Goal: Information Seeking & Learning: Find specific fact

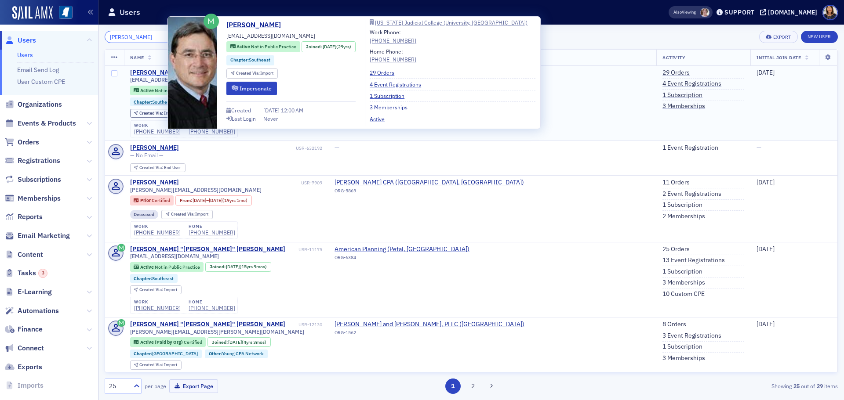
type input "[PERSON_NAME]"
click at [148, 71] on div "[PERSON_NAME]" at bounding box center [154, 73] width 49 height 8
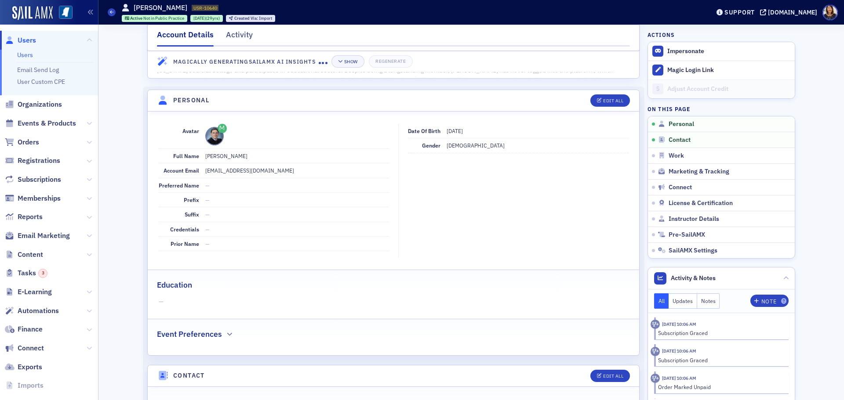
scroll to position [31, 0]
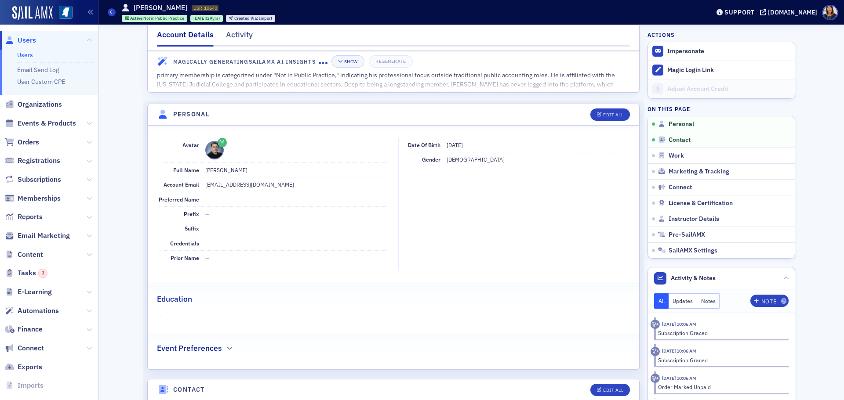
click at [21, 40] on span "Users" at bounding box center [27, 41] width 18 height 10
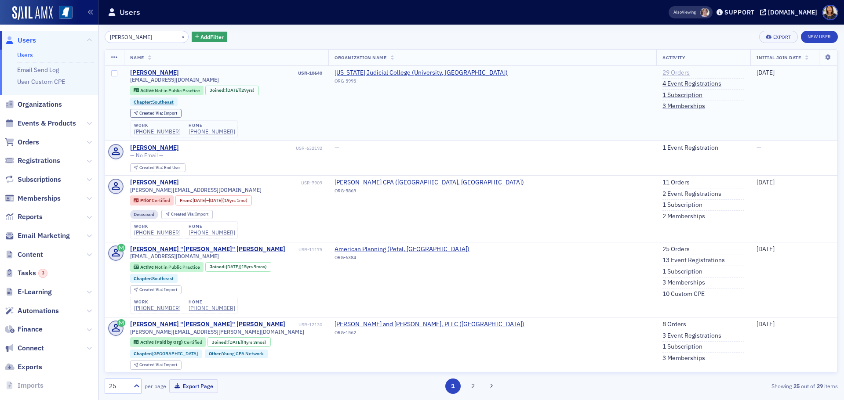
click at [662, 70] on link "29 Orders" at bounding box center [675, 73] width 27 height 8
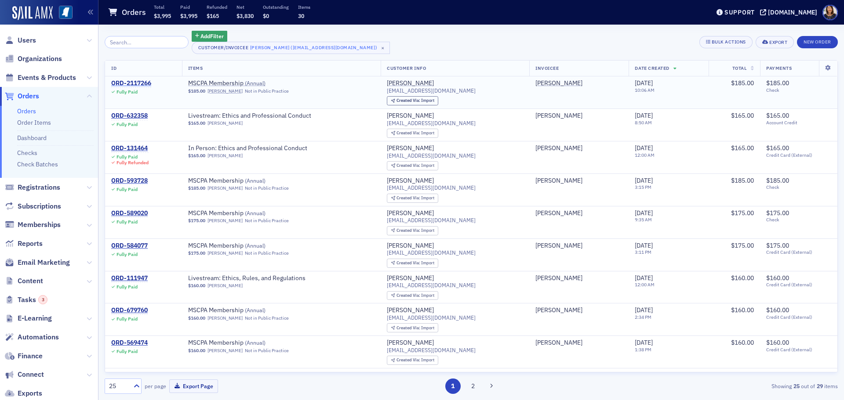
click at [131, 82] on div "ORD-2117266" at bounding box center [131, 84] width 40 height 8
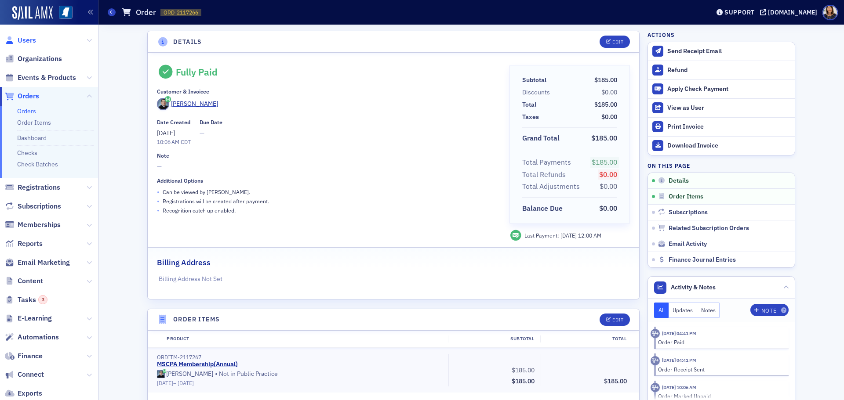
click at [22, 38] on span "Users" at bounding box center [27, 41] width 18 height 10
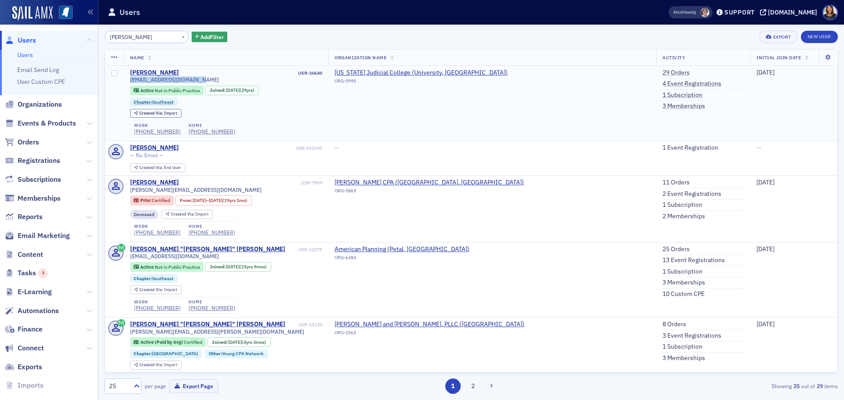
drag, startPoint x: 200, startPoint y: 79, endPoint x: 129, endPoint y: 81, distance: 71.2
click at [129, 81] on td "[PERSON_NAME] USR-10640 [EMAIL_ADDRESS][DOMAIN_NAME] Active Not in Public Pract…" at bounding box center [226, 103] width 205 height 75
copy span "[EMAIL_ADDRESS][DOMAIN_NAME]"
click at [36, 42] on span "Users" at bounding box center [49, 40] width 98 height 19
click at [179, 37] on button "×" at bounding box center [183, 37] width 8 height 8
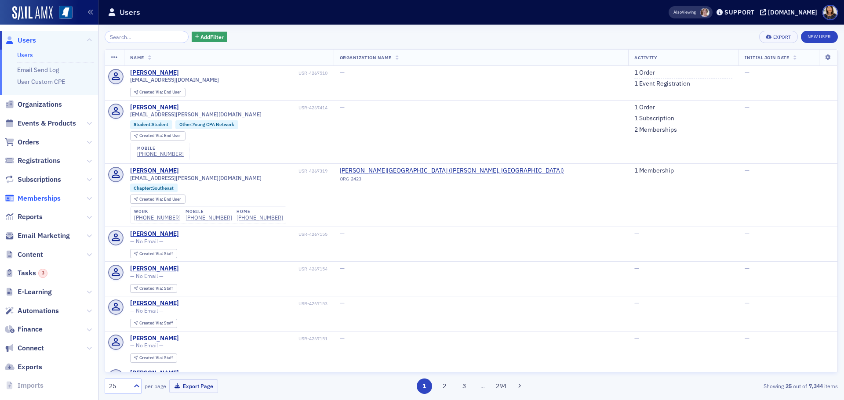
click at [39, 199] on span "Memberships" at bounding box center [39, 199] width 43 height 10
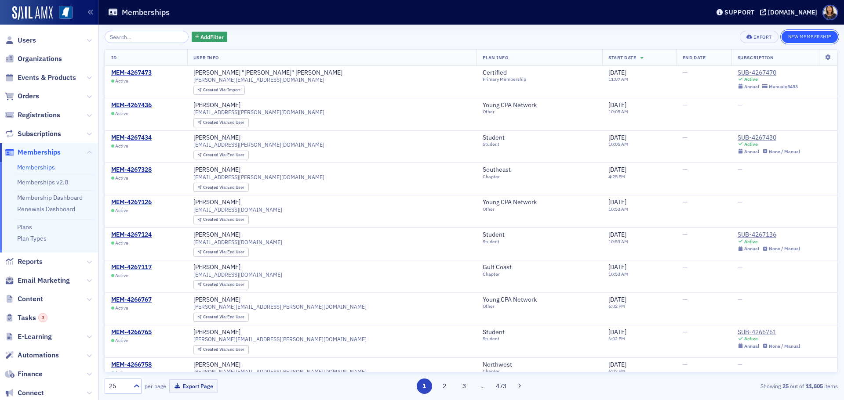
click at [812, 42] on button "New Membership" at bounding box center [809, 37] width 56 height 12
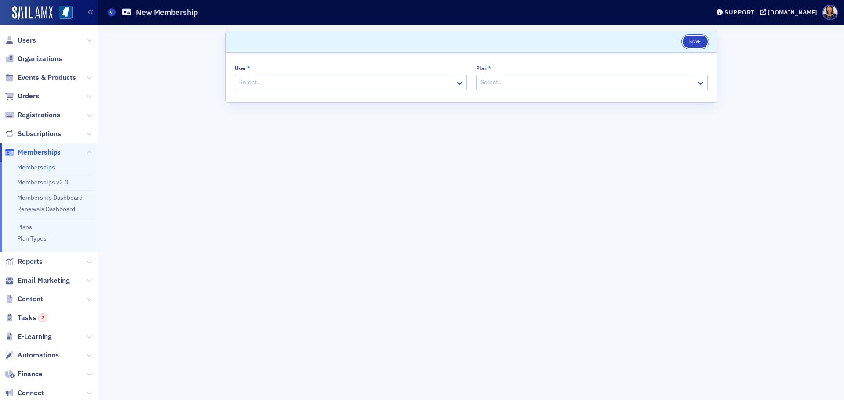
drag, startPoint x: 695, startPoint y: 39, endPoint x: 460, endPoint y: 240, distance: 308.8
click at [540, 238] on form "Scroll to Save User * Select… Plan * Select…" at bounding box center [471, 212] width 492 height 363
drag, startPoint x: 202, startPoint y: 200, endPoint x: 134, endPoint y: 172, distance: 73.7
click at [201, 200] on div "Scroll to Save User * Select… Plan * Select…" at bounding box center [471, 213] width 733 height 376
click at [40, 166] on link "Memberships" at bounding box center [36, 167] width 38 height 8
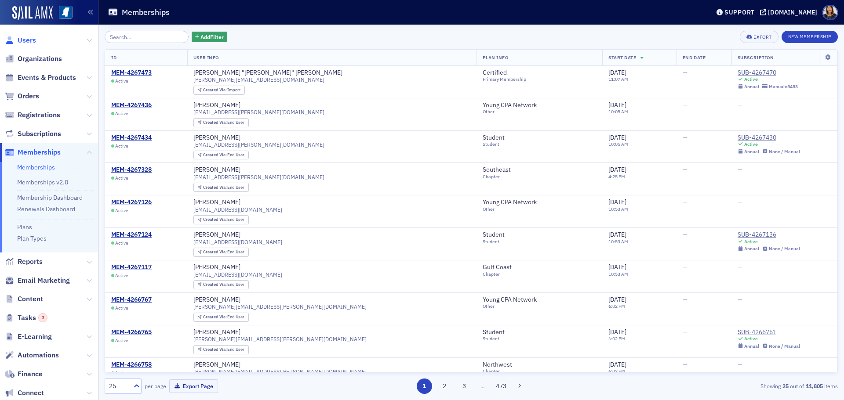
click at [30, 42] on span "Users" at bounding box center [27, 41] width 18 height 10
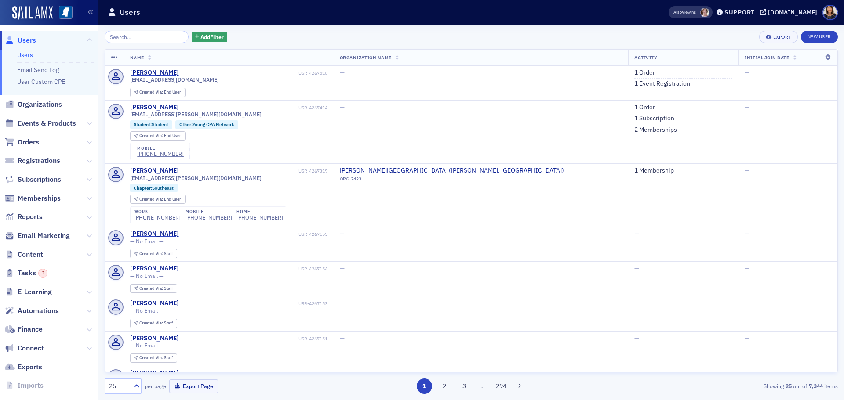
click at [758, 8] on div "Support" at bounding box center [735, 12] width 43 height 12
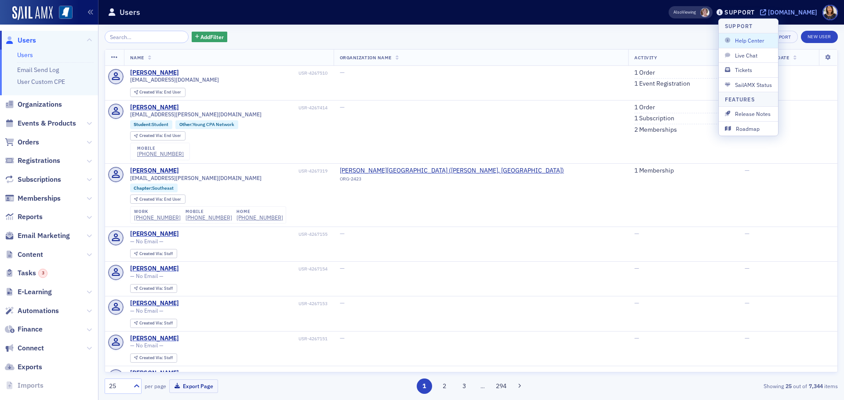
click at [804, 13] on div "[DOMAIN_NAME]" at bounding box center [792, 12] width 49 height 8
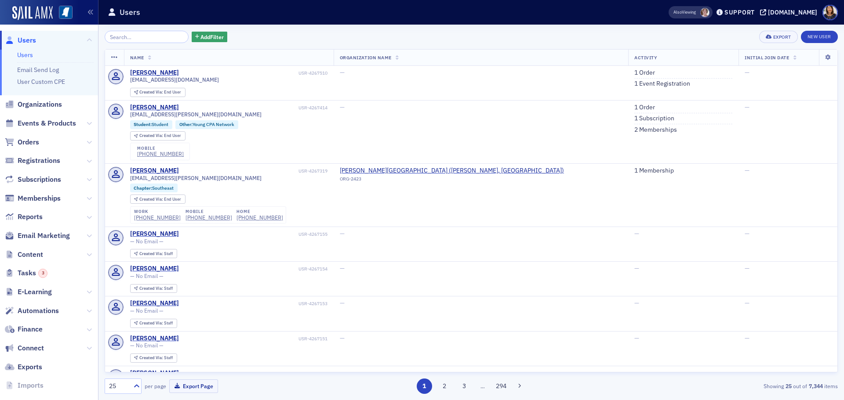
click at [24, 45] on span "Users" at bounding box center [49, 40] width 98 height 19
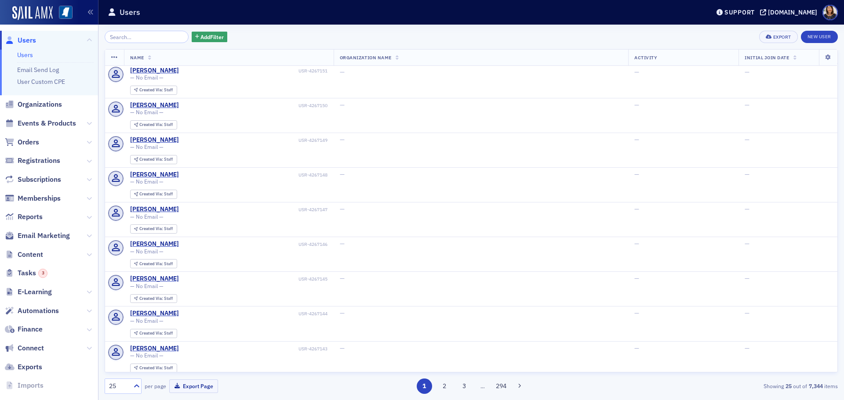
scroll to position [282, 0]
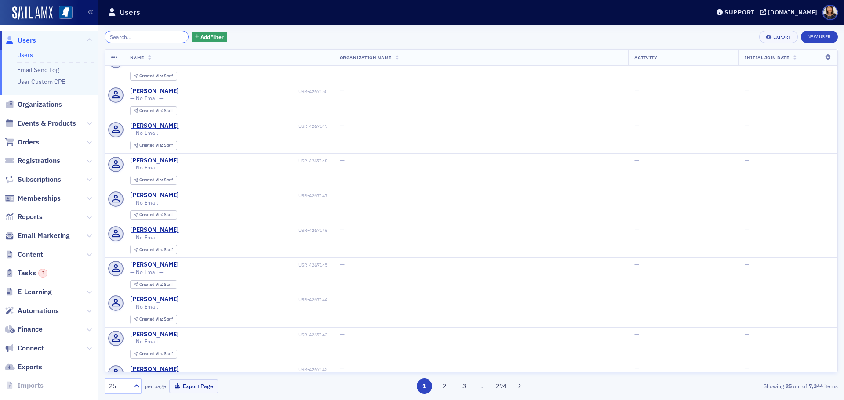
click at [117, 39] on input "search" at bounding box center [147, 37] width 84 height 12
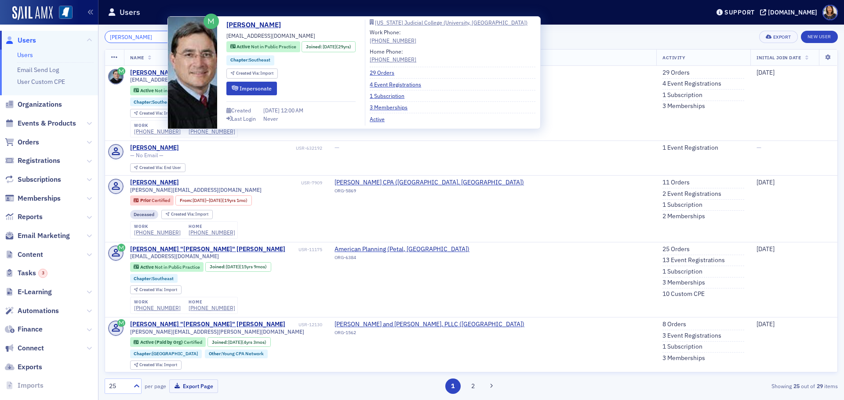
type input "[PERSON_NAME]"
drag, startPoint x: 257, startPoint y: 78, endPoint x: 262, endPoint y: 83, distance: 6.5
click at [258, 80] on div "Created Via : Import" at bounding box center [251, 75] width 51 height 12
click at [262, 84] on button "Impersonate" at bounding box center [251, 89] width 51 height 14
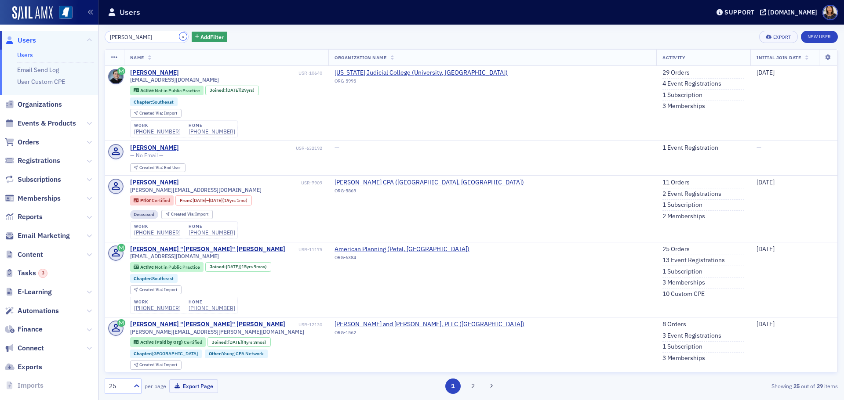
click at [179, 38] on button "×" at bounding box center [183, 37] width 8 height 8
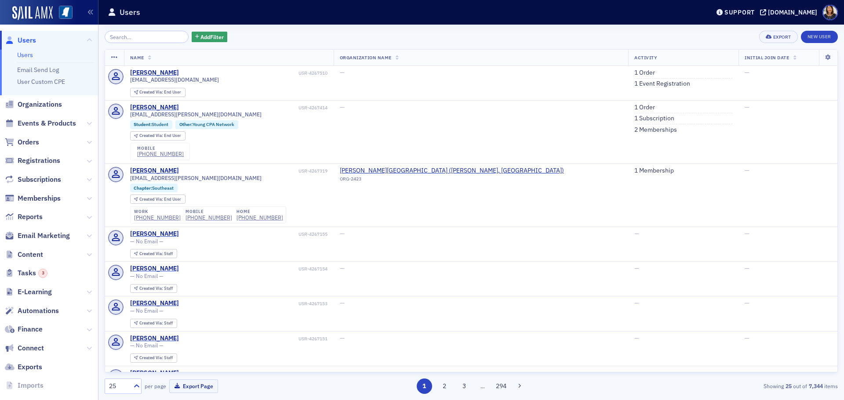
click at [25, 40] on span "Users" at bounding box center [27, 41] width 18 height 10
click at [634, 82] on link "1 Event Registration" at bounding box center [662, 84] width 56 height 8
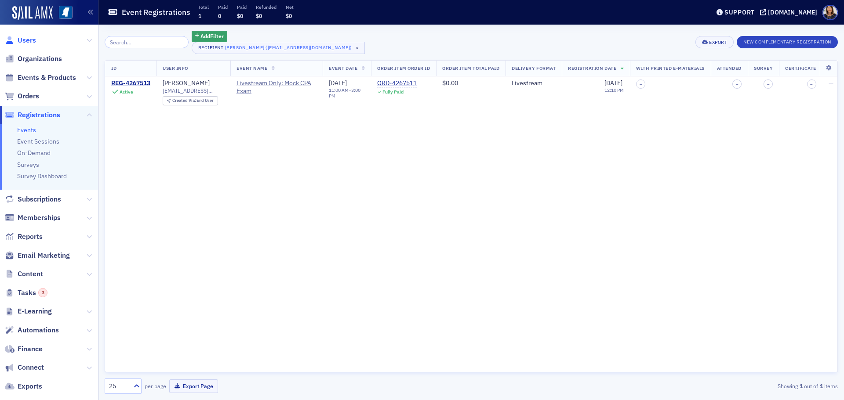
click at [33, 40] on span "Users" at bounding box center [27, 41] width 18 height 10
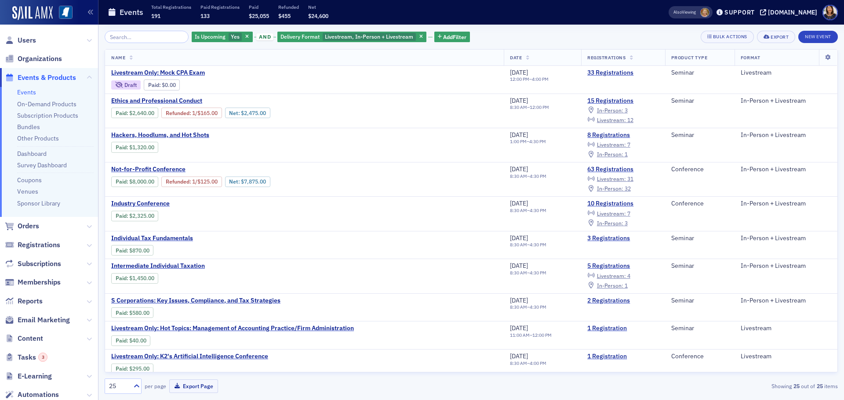
drag, startPoint x: 838, startPoint y: 131, endPoint x: 838, endPoint y: 143, distance: 11.9
click at [838, 143] on div "Is Upcoming Yes and Delivery Format Livestream, In-Person + Livestream Add Filt…" at bounding box center [470, 213] width 745 height 376
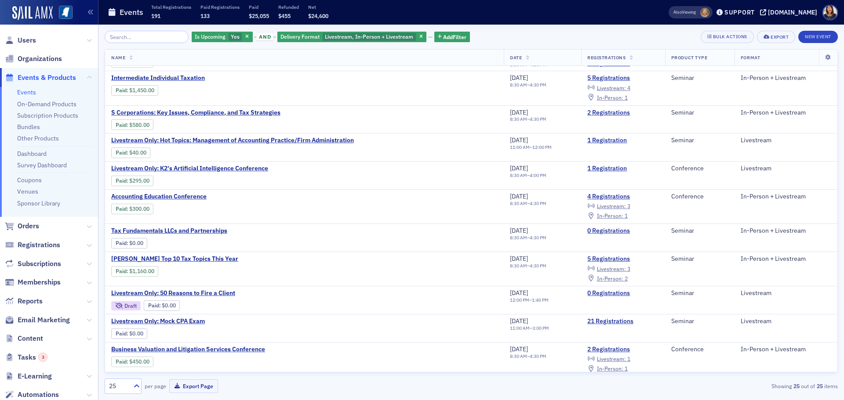
scroll to position [195, 0]
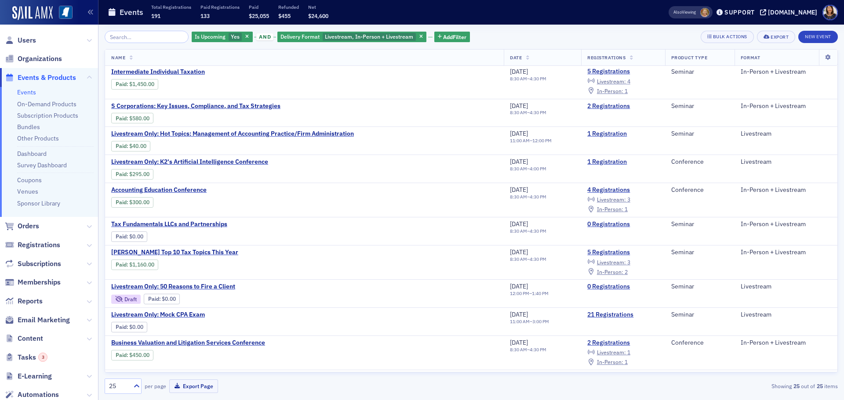
drag, startPoint x: 837, startPoint y: 210, endPoint x: 837, endPoint y: 224, distance: 14.1
click at [837, 224] on div "Is Upcoming Yes and Delivery Format Livestream, In-Person + Livestream Add Filt…" at bounding box center [470, 213] width 745 height 376
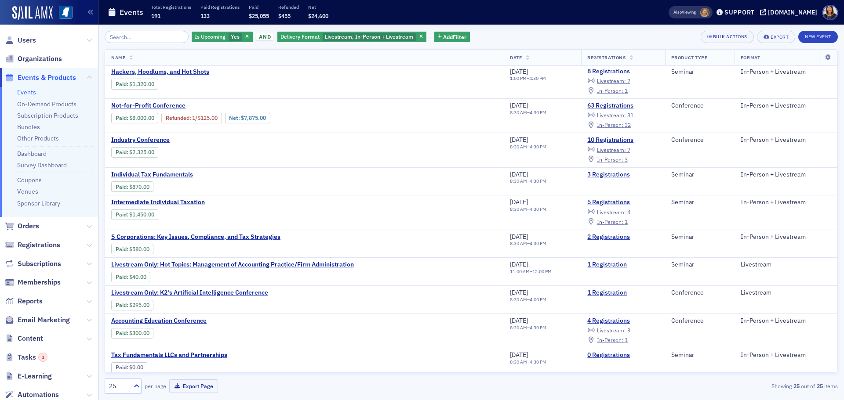
scroll to position [0, 0]
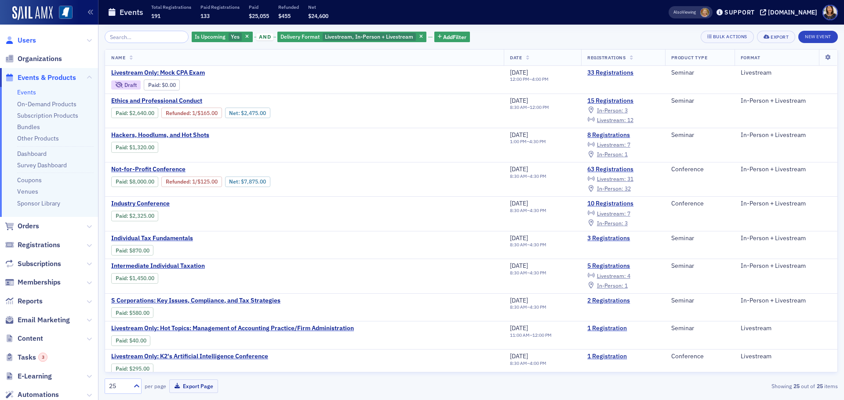
click at [29, 41] on span "Users" at bounding box center [27, 41] width 18 height 10
